Goal: Information Seeking & Learning: Understand process/instructions

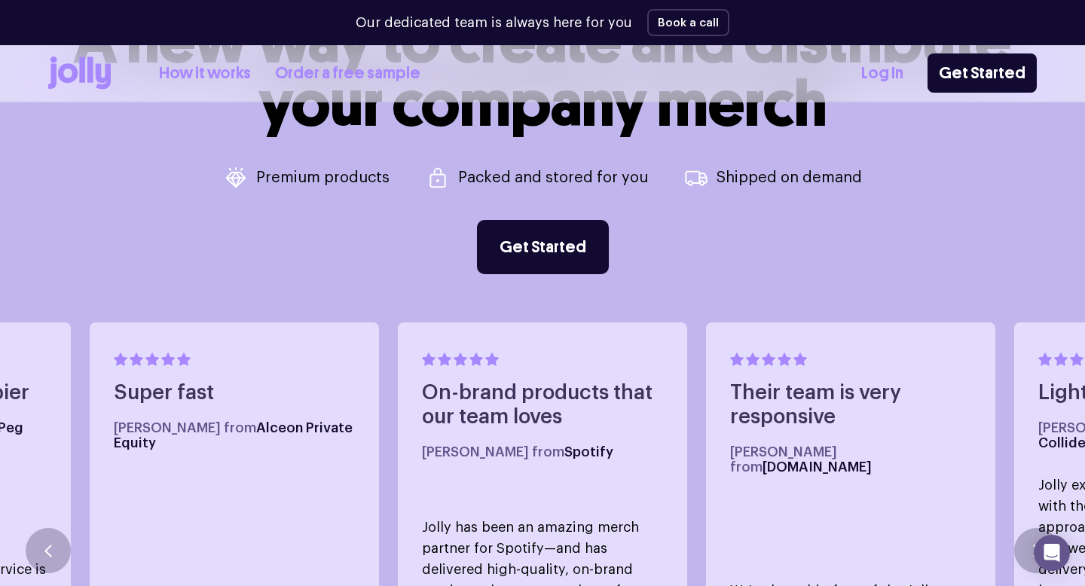
scroll to position [861, 0]
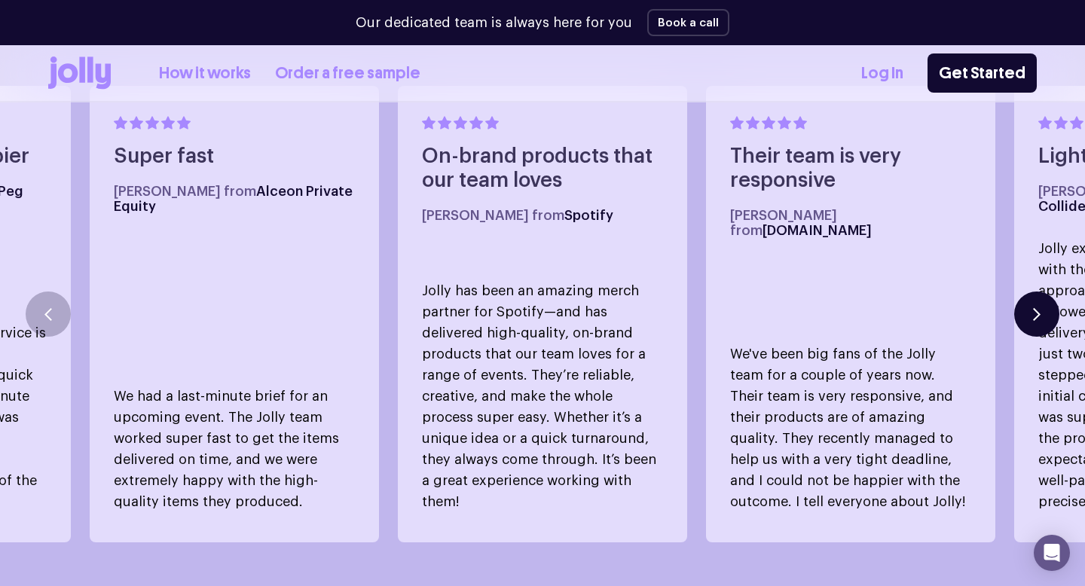
click at [1039, 308] on icon "button" at bounding box center [1037, 314] width 8 height 13
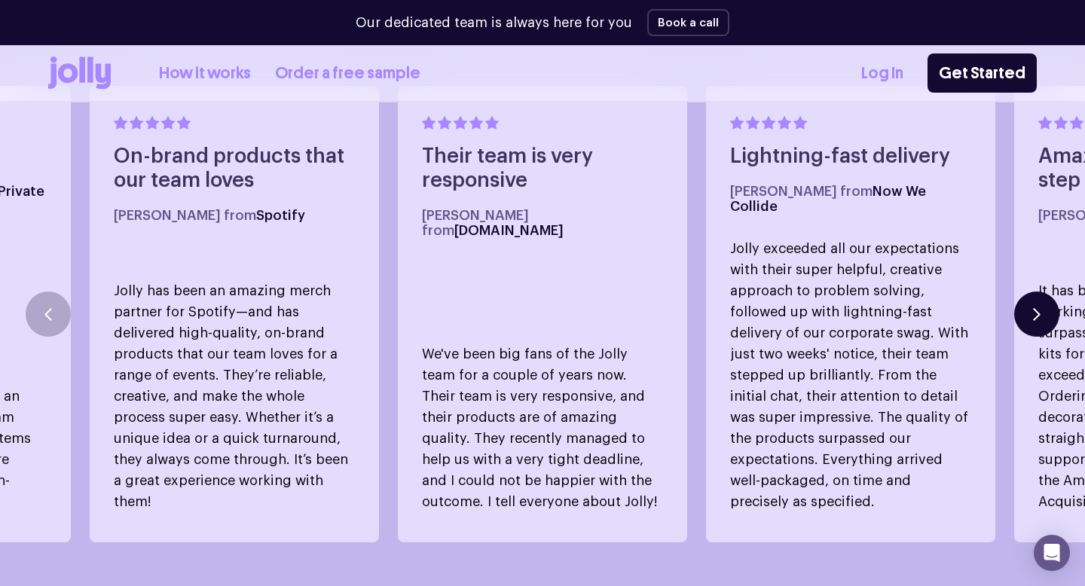
click at [1039, 308] on icon "button" at bounding box center [1037, 314] width 8 height 13
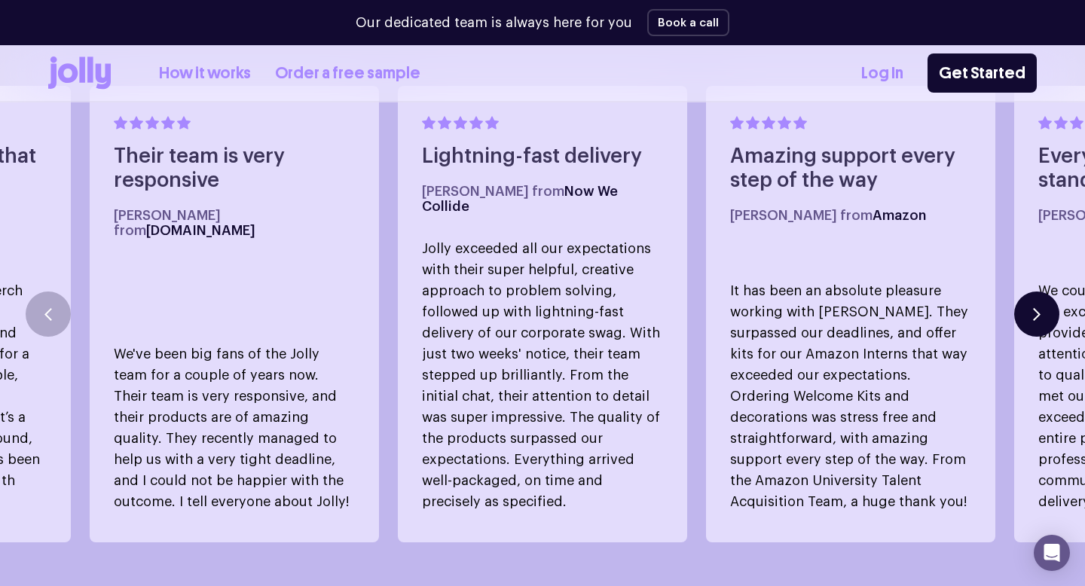
click at [1039, 308] on icon "button" at bounding box center [1037, 314] width 8 height 13
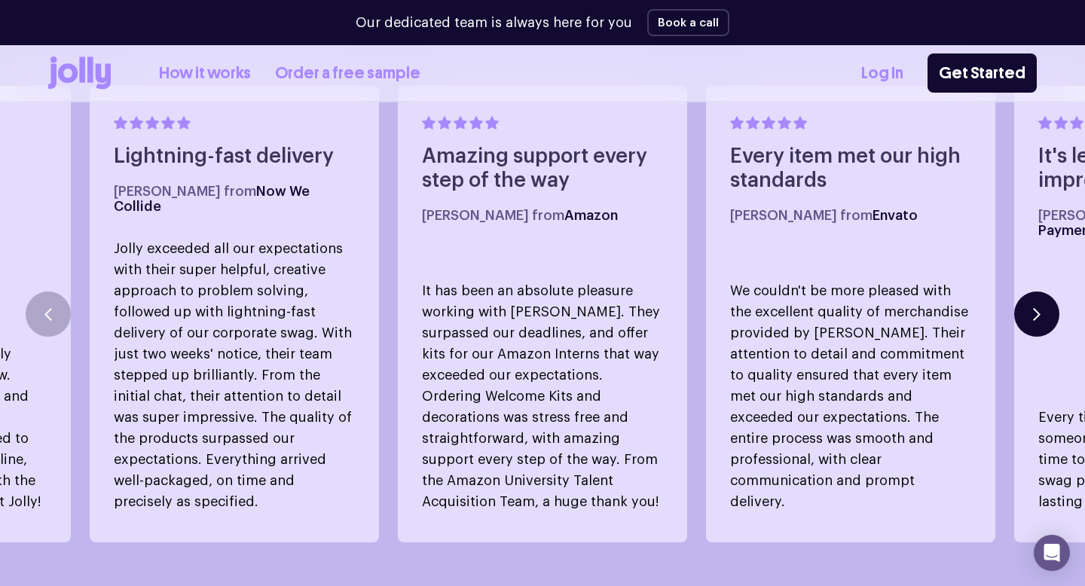
click at [1043, 298] on button "button" at bounding box center [1036, 313] width 45 height 45
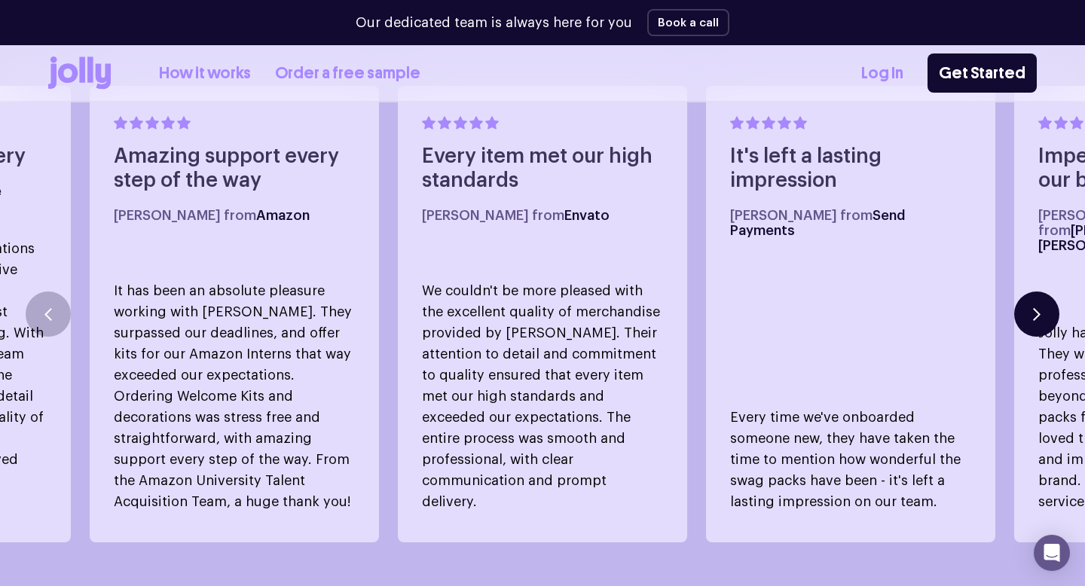
click at [1043, 298] on button "button" at bounding box center [1036, 313] width 45 height 45
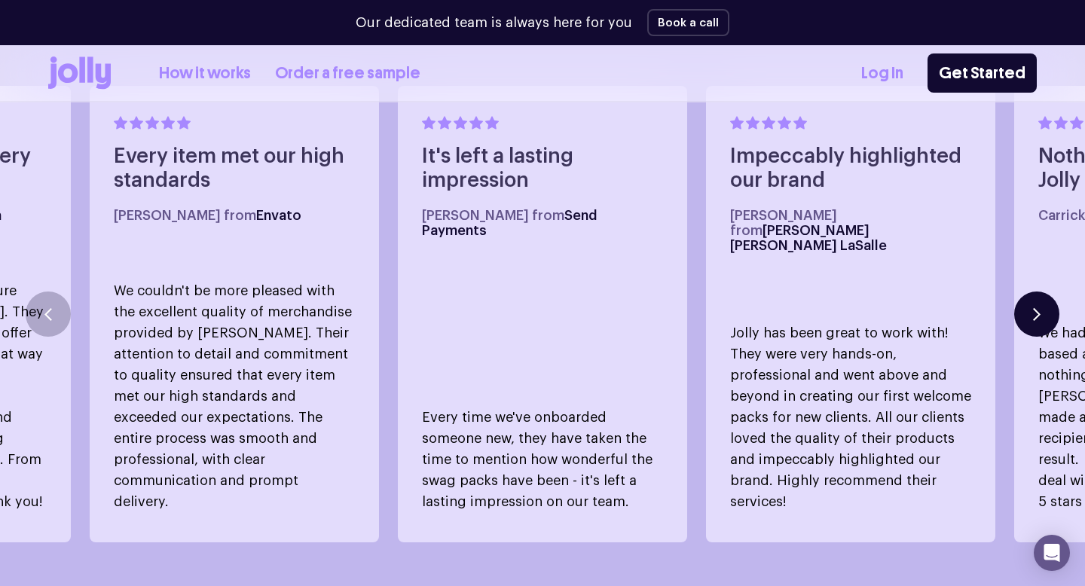
click at [1041, 298] on button "button" at bounding box center [1036, 313] width 45 height 45
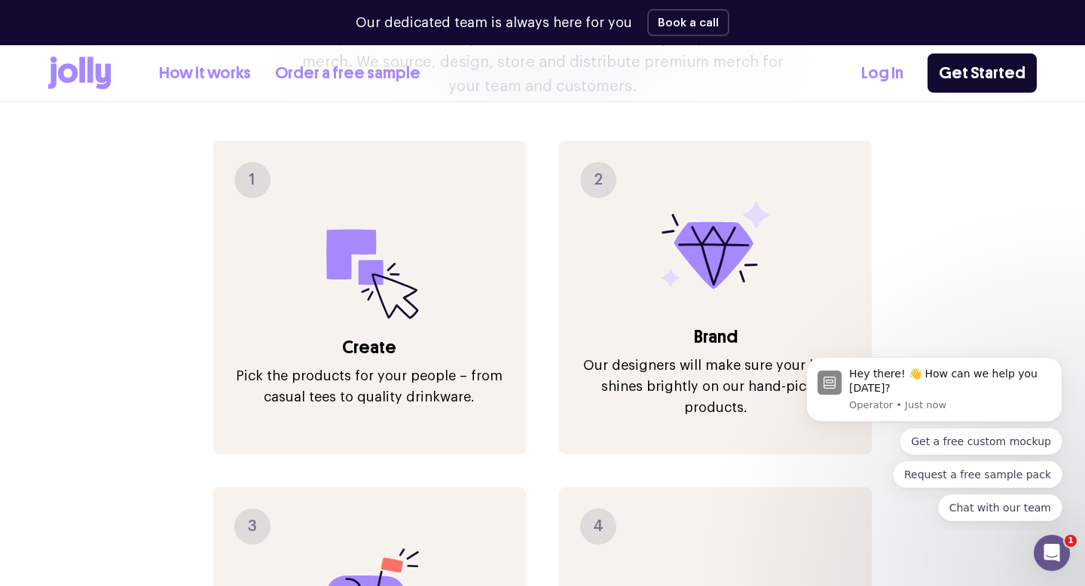
scroll to position [0, 0]
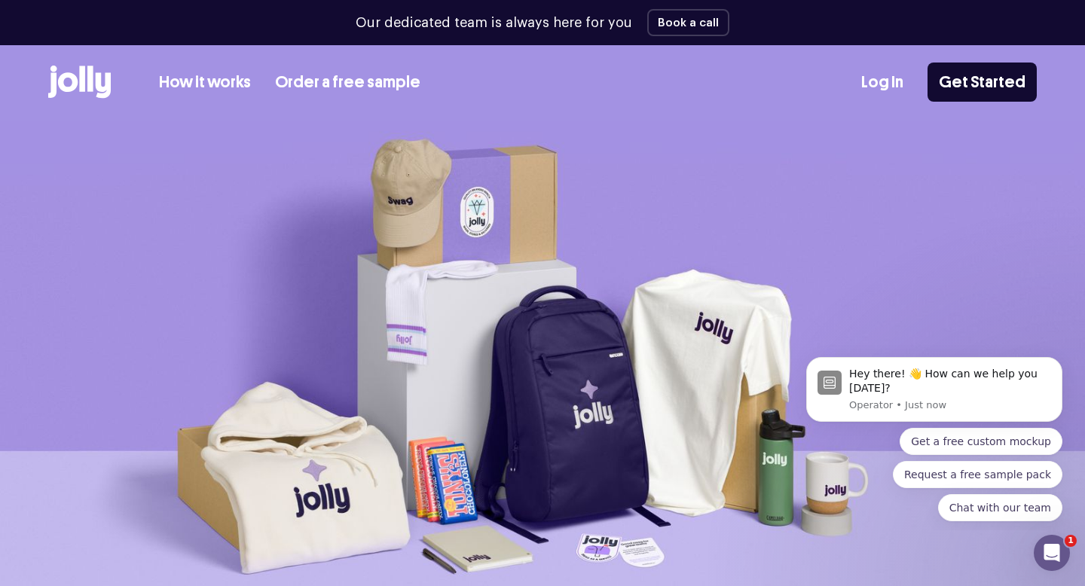
click at [198, 89] on link "How it works" at bounding box center [205, 82] width 92 height 25
